Goal: Information Seeking & Learning: Learn about a topic

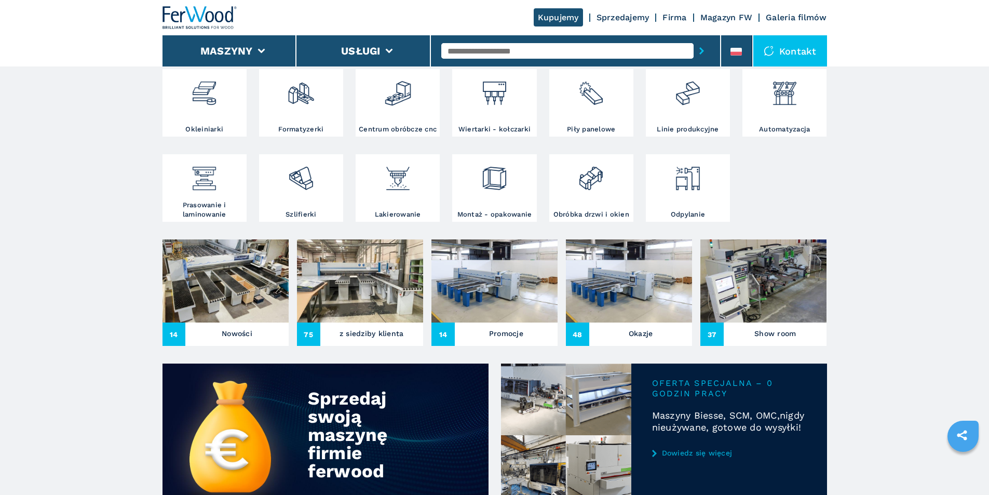
scroll to position [208, 0]
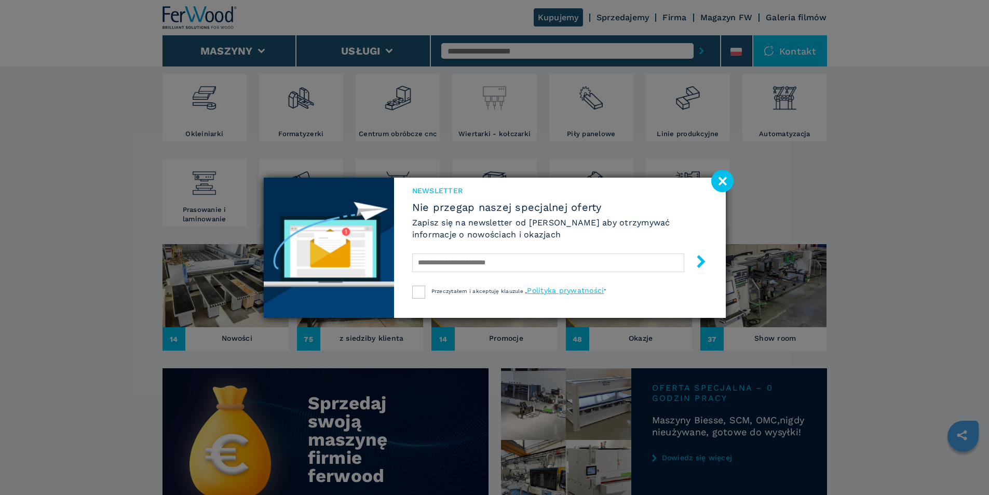
click at [488, 109] on div "Newsletter Nie przegap naszej specjalnej oferty Zapisz się na newsletter od [PE…" at bounding box center [494, 247] width 989 height 495
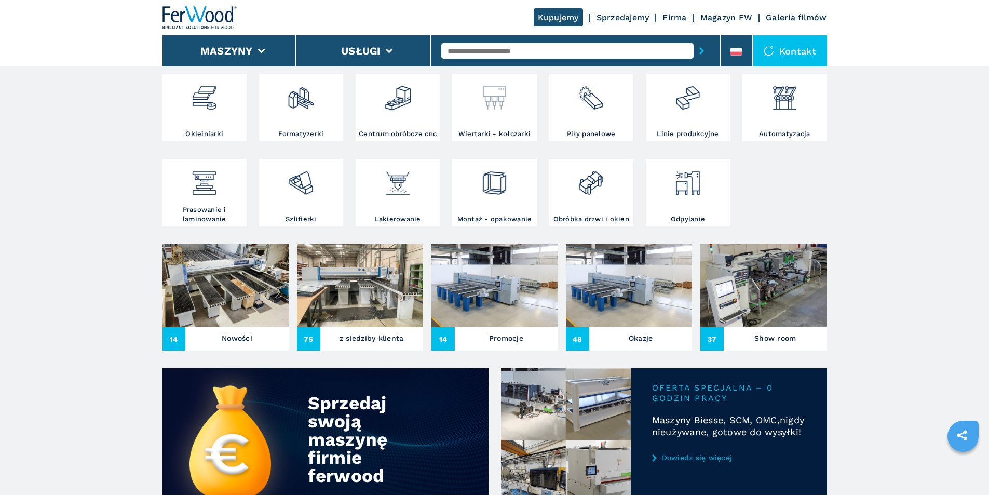
click at [495, 109] on img at bounding box center [495, 93] width 28 height 35
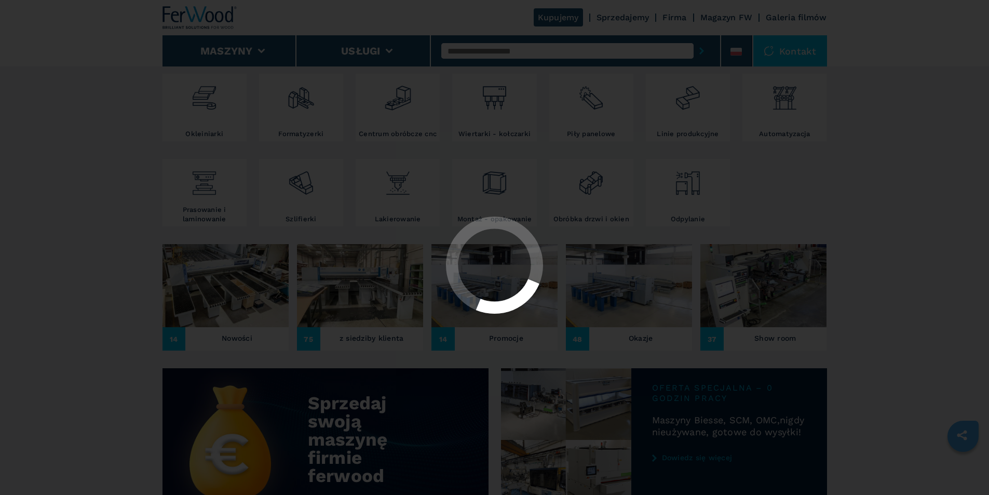
select select "**********"
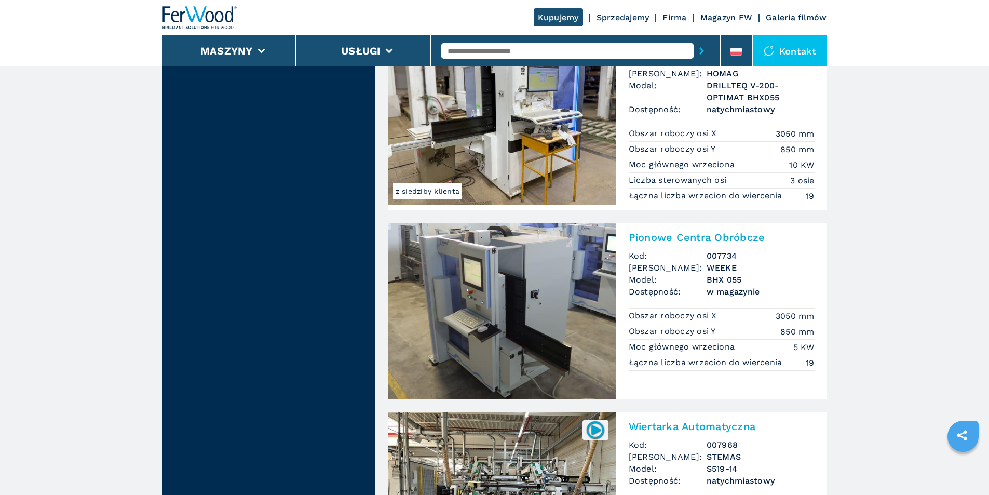
scroll to position [1349, 0]
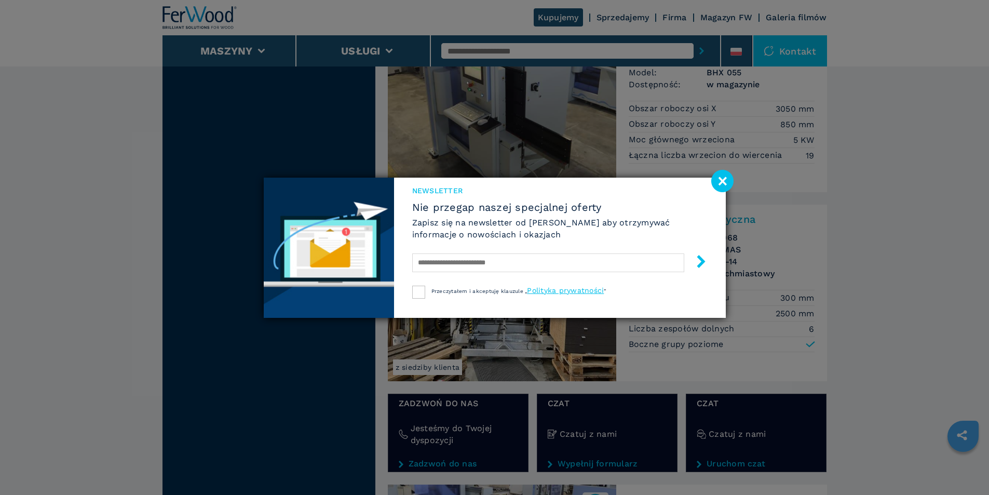
click at [721, 182] on image at bounding box center [722, 181] width 22 height 22
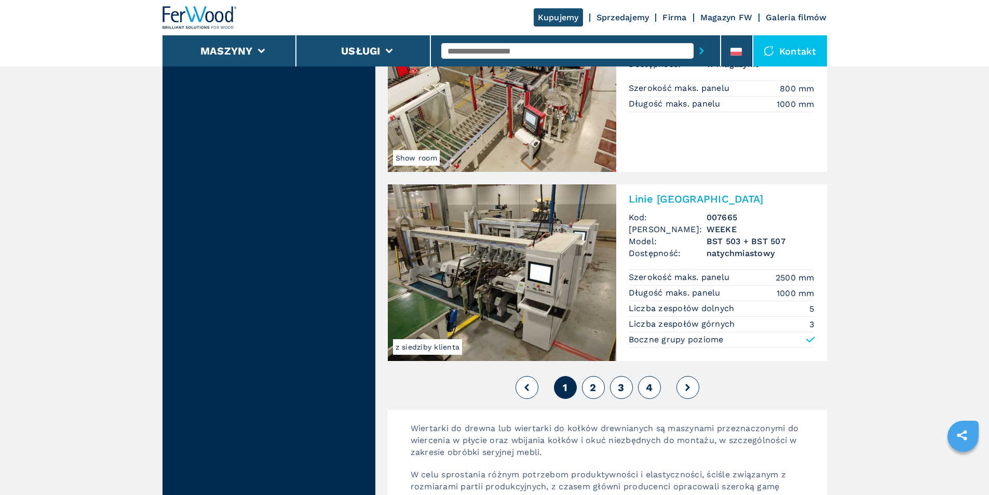
scroll to position [2283, 0]
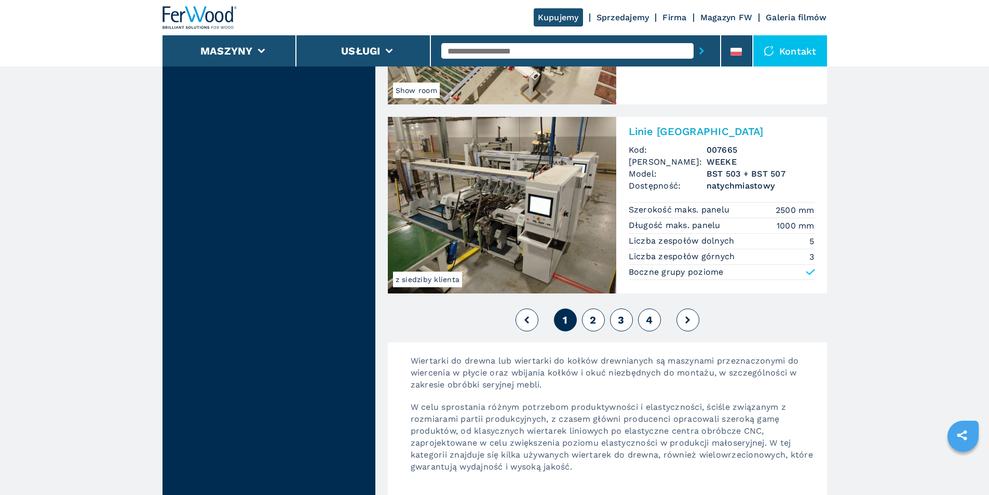
click at [592, 322] on span "2" at bounding box center [593, 319] width 6 height 12
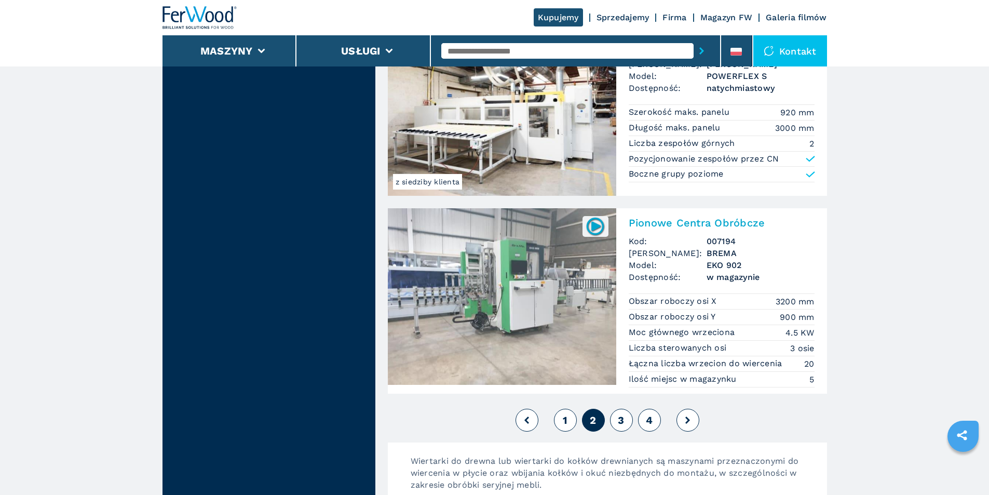
scroll to position [2231, 0]
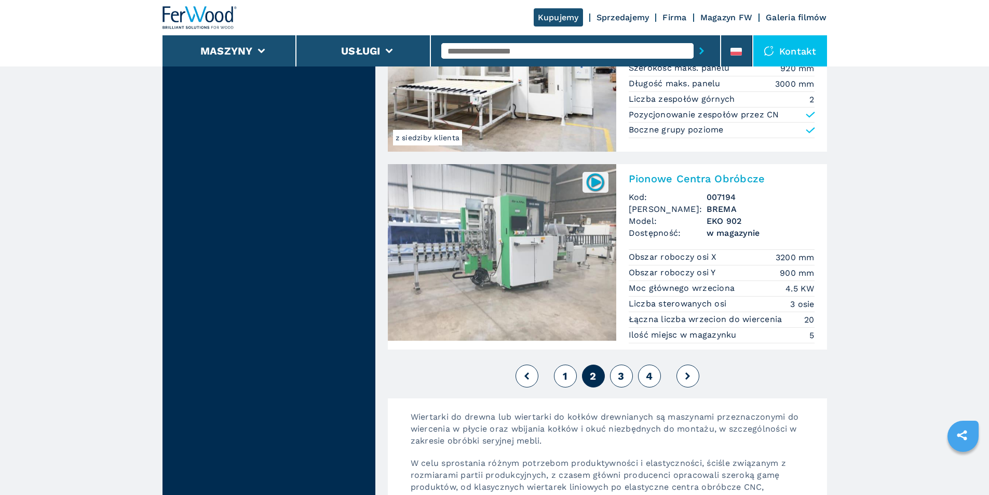
click at [621, 374] on span "3" at bounding box center [621, 375] width 6 height 12
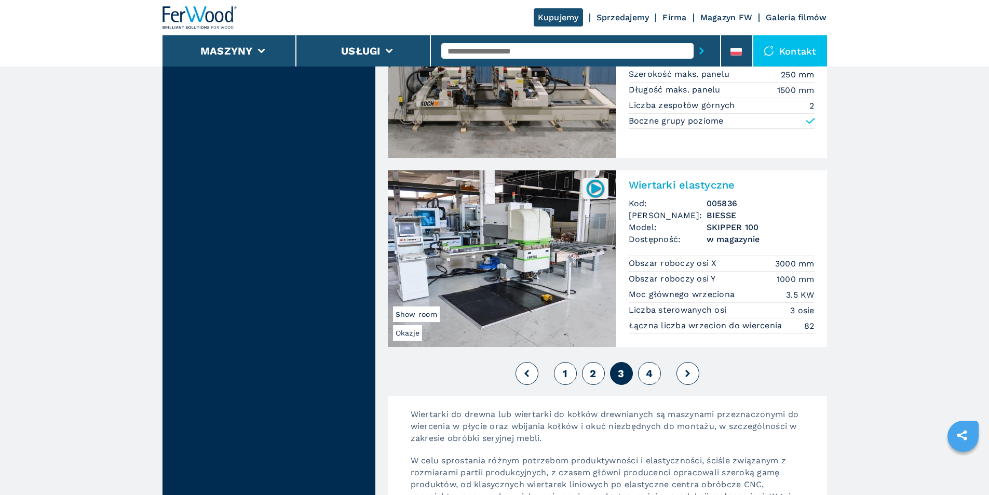
scroll to position [2231, 0]
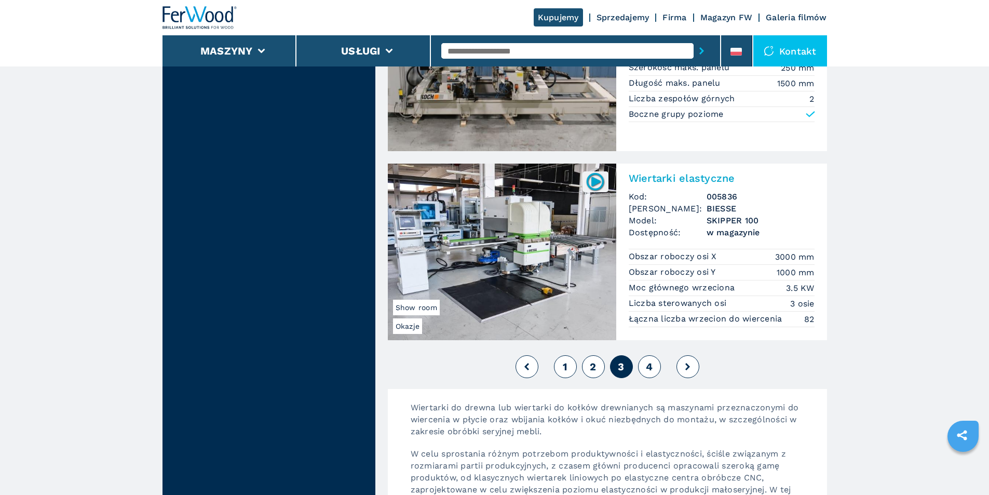
click at [649, 368] on span "4" at bounding box center [649, 366] width 7 height 12
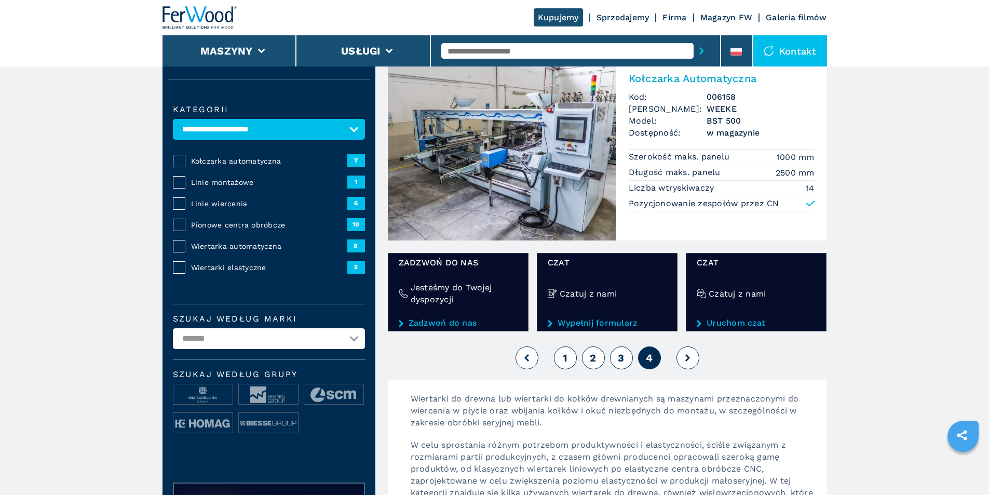
scroll to position [104, 0]
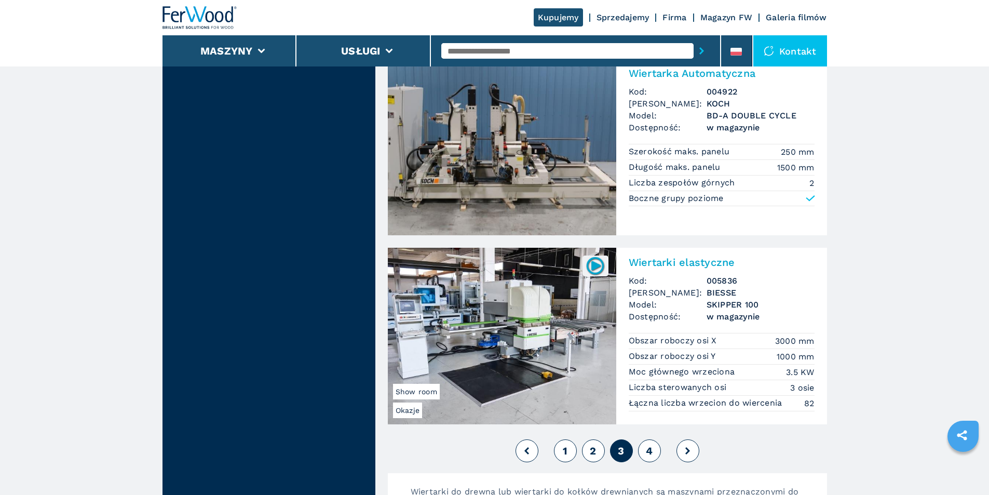
scroll to position [2159, 0]
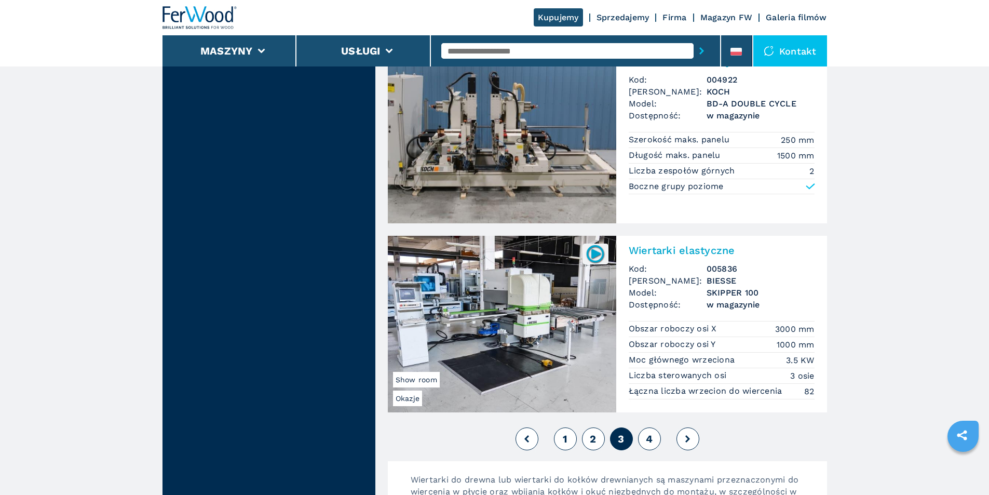
click at [649, 437] on span "4" at bounding box center [649, 438] width 7 height 12
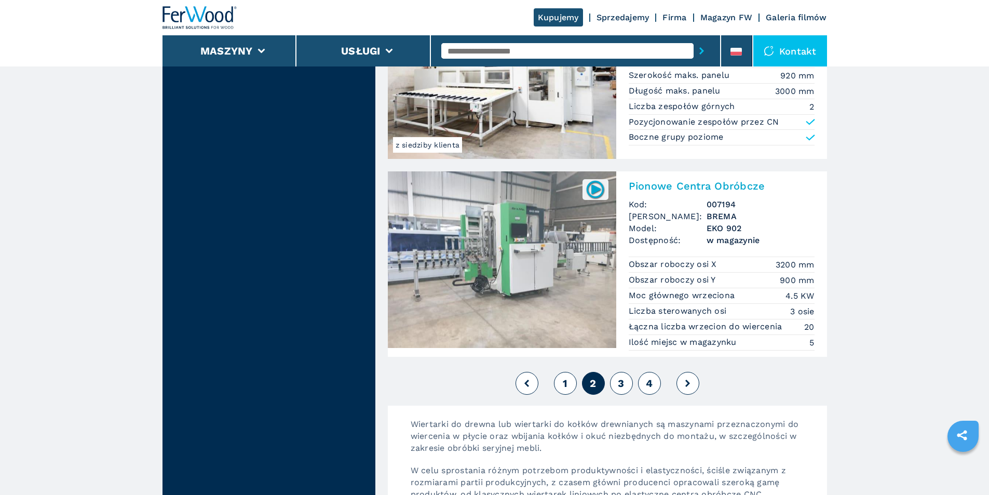
scroll to position [2335, 0]
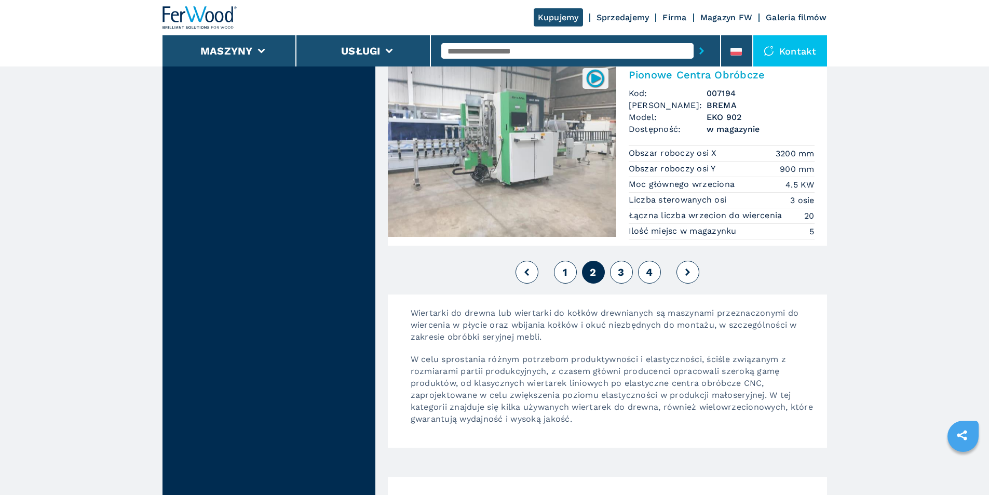
click at [618, 272] on span "3" at bounding box center [621, 272] width 6 height 12
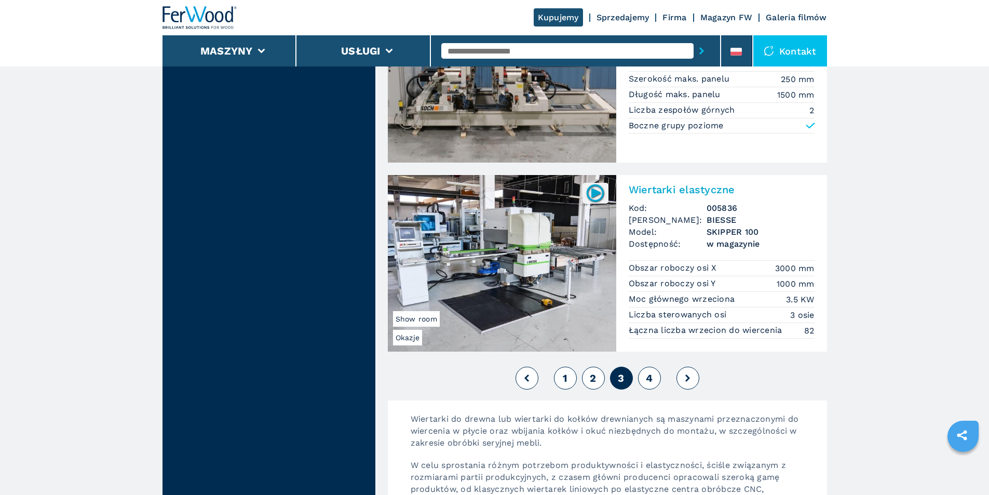
scroll to position [2231, 0]
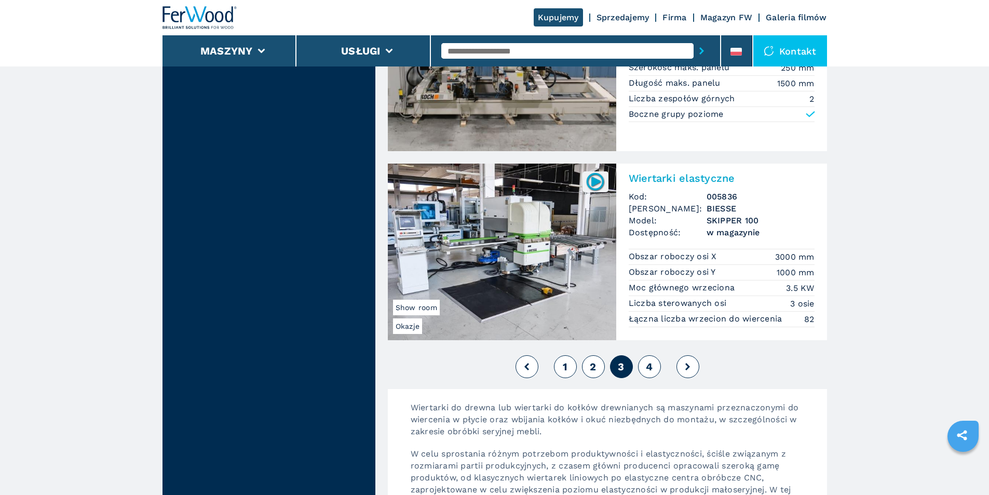
click at [650, 366] on span "4" at bounding box center [649, 366] width 7 height 12
